Goal: Task Accomplishment & Management: Complete application form

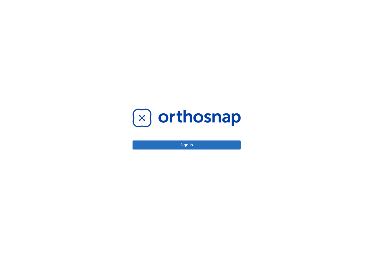
click at [154, 147] on button "Sign in" at bounding box center [187, 144] width 108 height 9
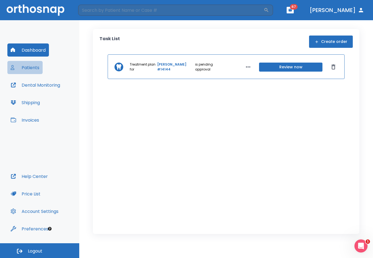
click at [37, 67] on button "Patients" at bounding box center [24, 67] width 35 height 13
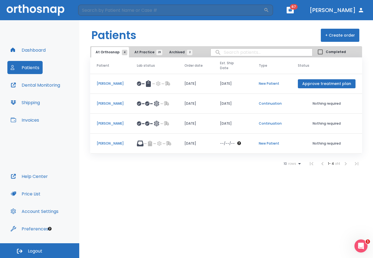
click at [222, 52] on input "search" at bounding box center [262, 52] width 102 height 11
type input "wright"
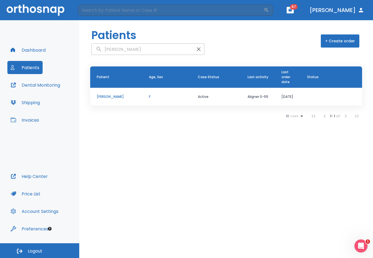
click at [103, 94] on td "Audrey Wright" at bounding box center [116, 97] width 52 height 18
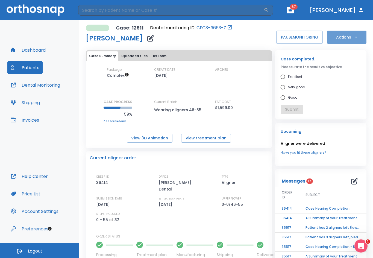
click at [337, 39] on button "Actions" at bounding box center [346, 37] width 39 height 13
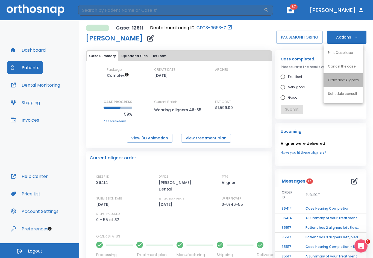
click at [336, 84] on li "Order Next Aligners" at bounding box center [344, 80] width 40 height 14
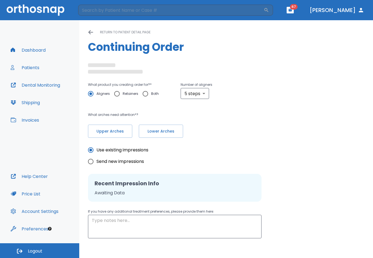
radio input "false"
radio input "true"
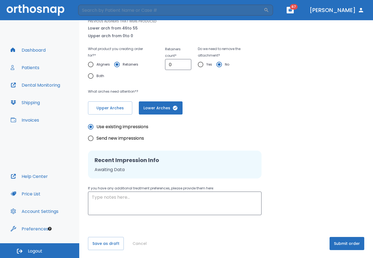
scroll to position [74, 0]
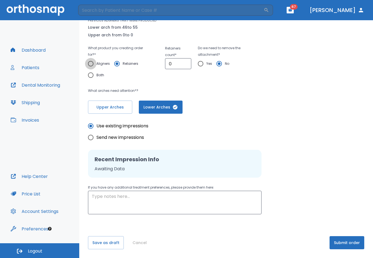
click at [91, 63] on input "Aligners" at bounding box center [90, 63] width 11 height 11
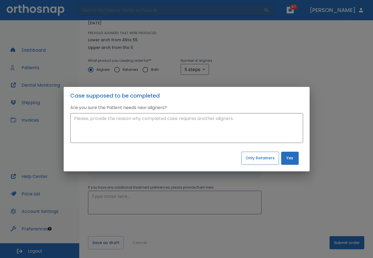
click at [245, 160] on button "Only Retainers" at bounding box center [260, 158] width 38 height 13
radio input "false"
radio input "true"
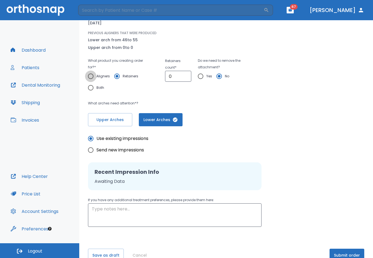
click at [90, 80] on input "Aligners" at bounding box center [90, 76] width 11 height 11
radio input "true"
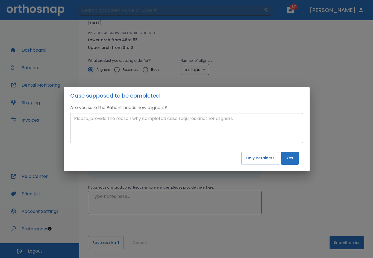
click at [203, 128] on textarea at bounding box center [186, 127] width 225 height 25
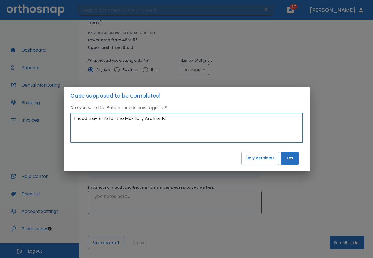
type textarea "I need tray #45 for the Maxillary Arch only."
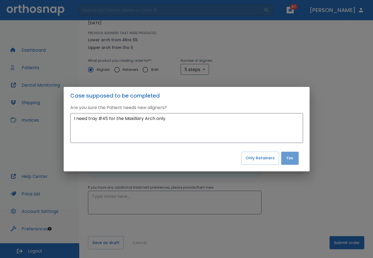
click at [288, 154] on button "Yes" at bounding box center [289, 158] width 17 height 13
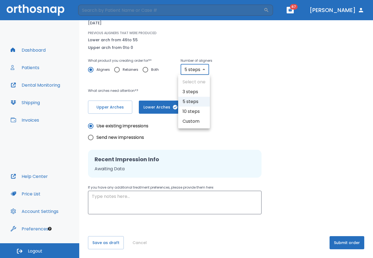
click at [205, 68] on body "​ 67 Dr. Flores Dashboard Patients Dental Monitoring Shipping Invoices Help Cen…" at bounding box center [186, 129] width 373 height 258
click at [258, 104] on div at bounding box center [186, 129] width 373 height 258
click at [199, 69] on body "​ 67 Dr. Flores Dashboard Patients Dental Monitoring Shipping Invoices Help Cen…" at bounding box center [186, 129] width 373 height 258
click at [200, 119] on li "Custom" at bounding box center [194, 121] width 32 height 10
type input "custom"
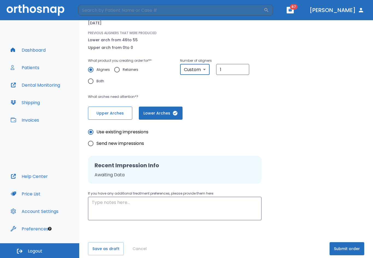
click at [116, 110] on button "Upper Arches" at bounding box center [110, 113] width 44 height 13
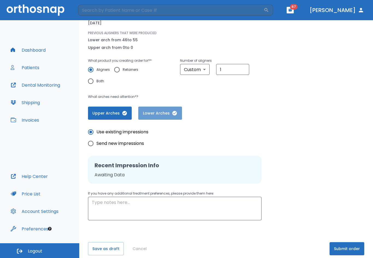
click at [180, 114] on button "Lower Arches" at bounding box center [160, 113] width 44 height 13
click at [108, 201] on textarea at bounding box center [175, 208] width 166 height 19
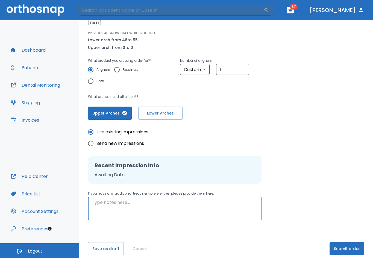
type textarea "O"
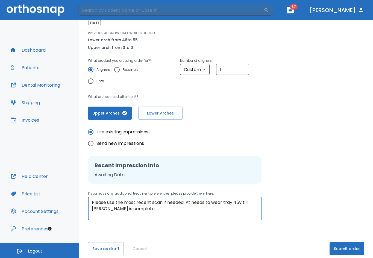
click at [241, 203] on textarea "Please use the most recent scan if needed. Pt needs to wear tray 45v till Loer …" at bounding box center [175, 208] width 166 height 19
click at [251, 204] on textarea "Please use the most recent scan if needed. Pt needs to wear tray 45 till Loer i…" at bounding box center [175, 208] width 166 height 19
click at [204, 213] on textarea "Please use the most recent scan if needed. Pt needs to wear tray 45 till Lower …" at bounding box center [175, 208] width 166 height 19
click at [160, 210] on textarea "Please use the most recent scan if needed. Pt needs to wear tray 45 till Lower …" at bounding box center [175, 208] width 166 height 19
type textarea "Please use the most recent scan if needed. Pt needs to wear tray 45 till Lower …"
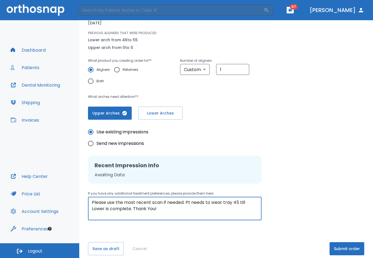
click at [342, 247] on button "Submit order" at bounding box center [347, 248] width 35 height 13
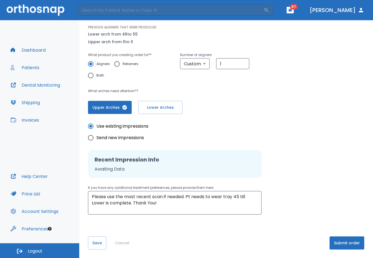
scroll to position [67, 0]
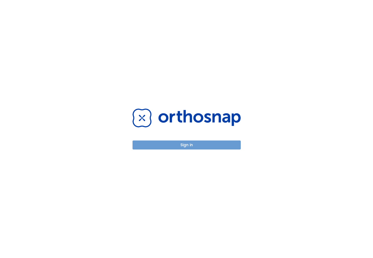
click at [209, 150] on button "Sign in" at bounding box center [187, 144] width 108 height 9
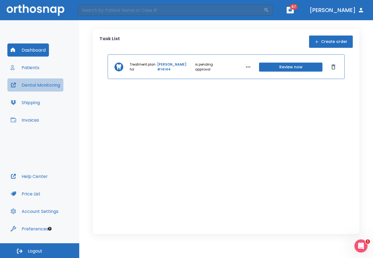
click at [36, 84] on button "Dental Monitoring" at bounding box center [35, 84] width 56 height 13
